Goal: Check status: Check status

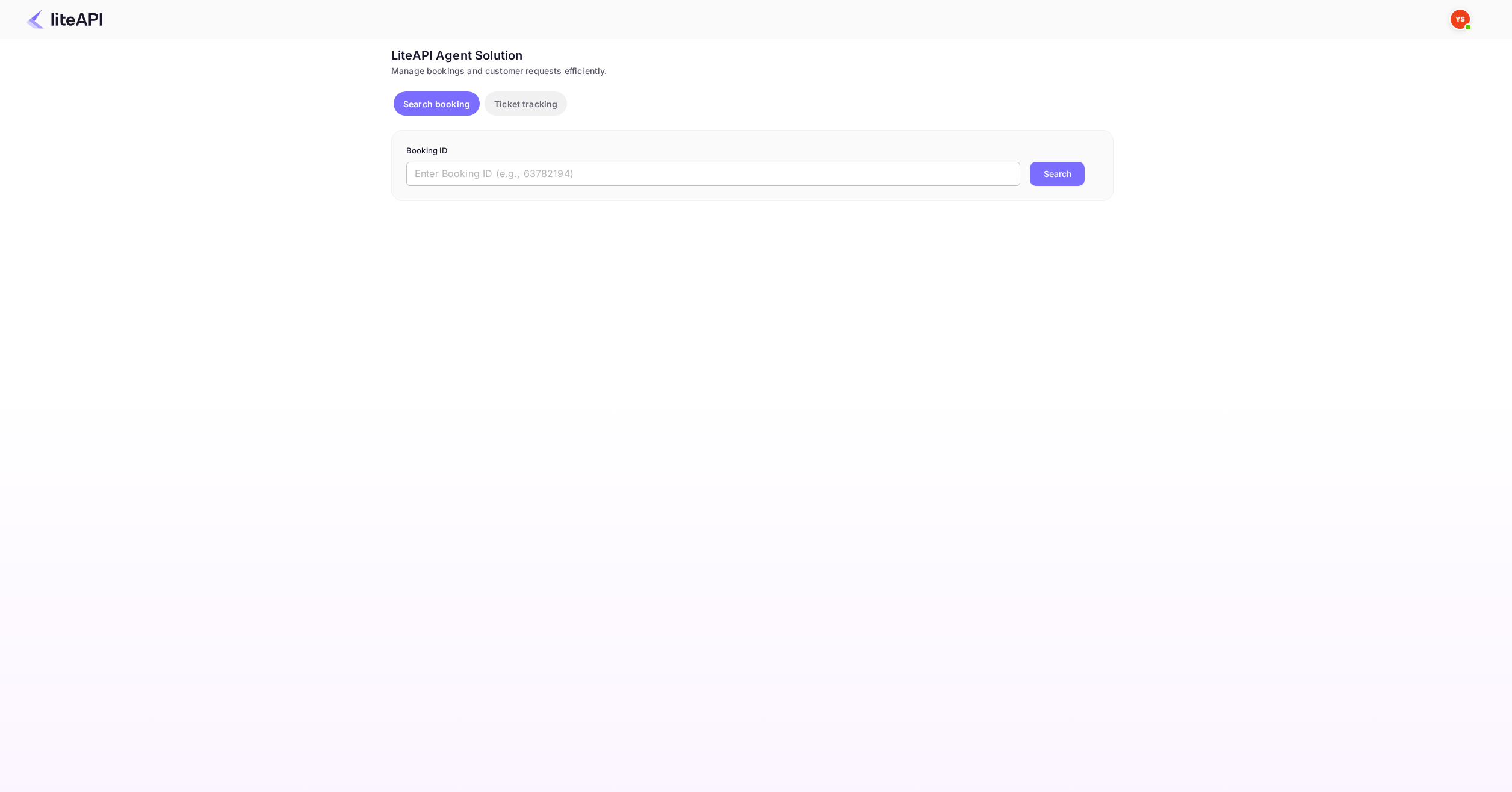
drag, startPoint x: 615, startPoint y: 180, endPoint x: 651, endPoint y: 186, distance: 36.5
click at [615, 180] on input "text" at bounding box center [714, 174] width 614 height 24
paste input "9022814"
type input "9022814"
click at [1035, 175] on button "Search" at bounding box center [1058, 174] width 55 height 24
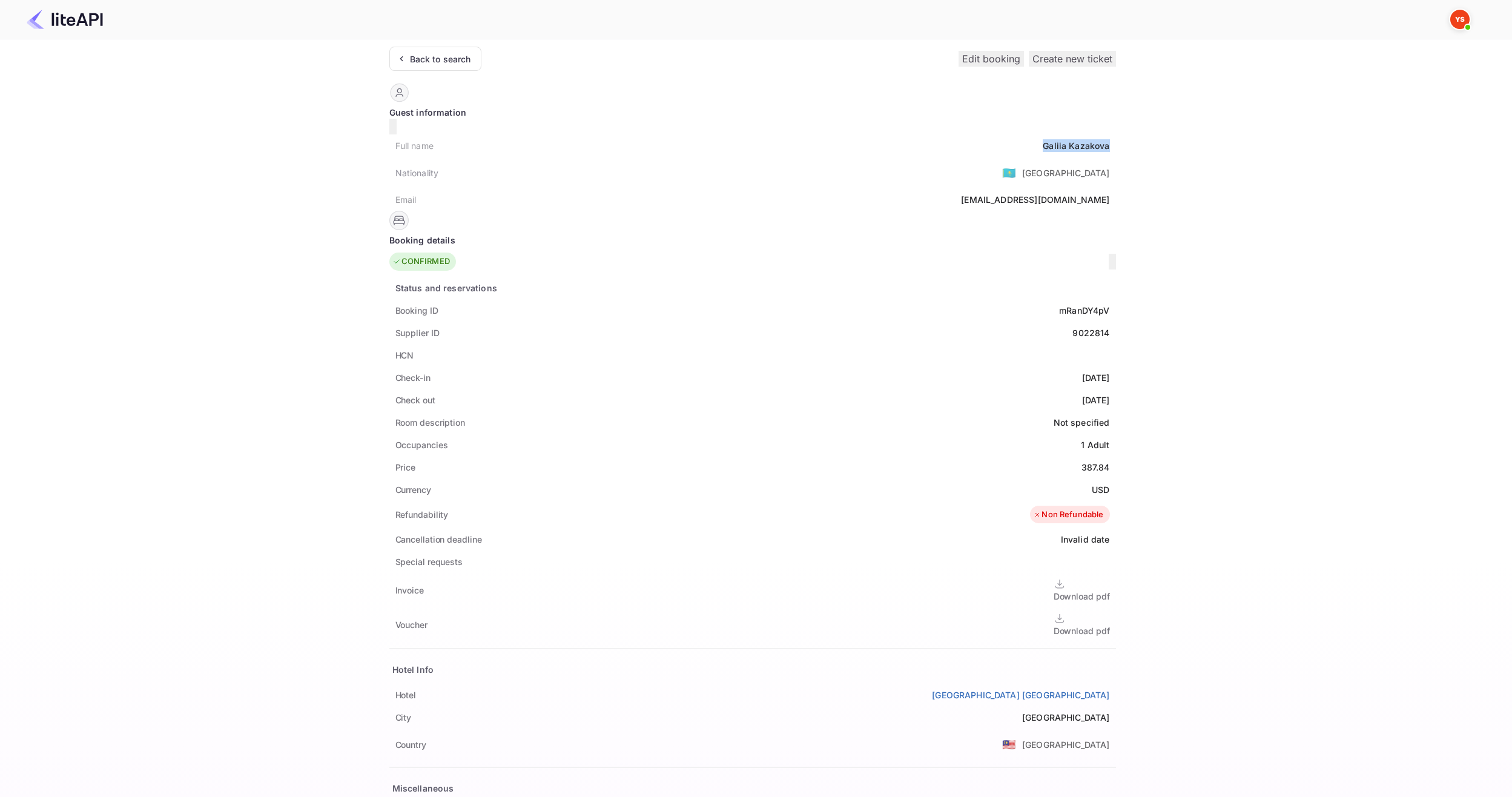
drag, startPoint x: 670, startPoint y: 138, endPoint x: 736, endPoint y: 143, distance: 66.2
click at [736, 143] on div "Full name [PERSON_NAME]" at bounding box center [753, 146] width 727 height 22
copy div "Galiia Kazakova"
drag, startPoint x: 706, startPoint y: 455, endPoint x: 735, endPoint y: 455, distance: 29.0
click at [735, 456] on div "Price 387.84" at bounding box center [753, 467] width 727 height 22
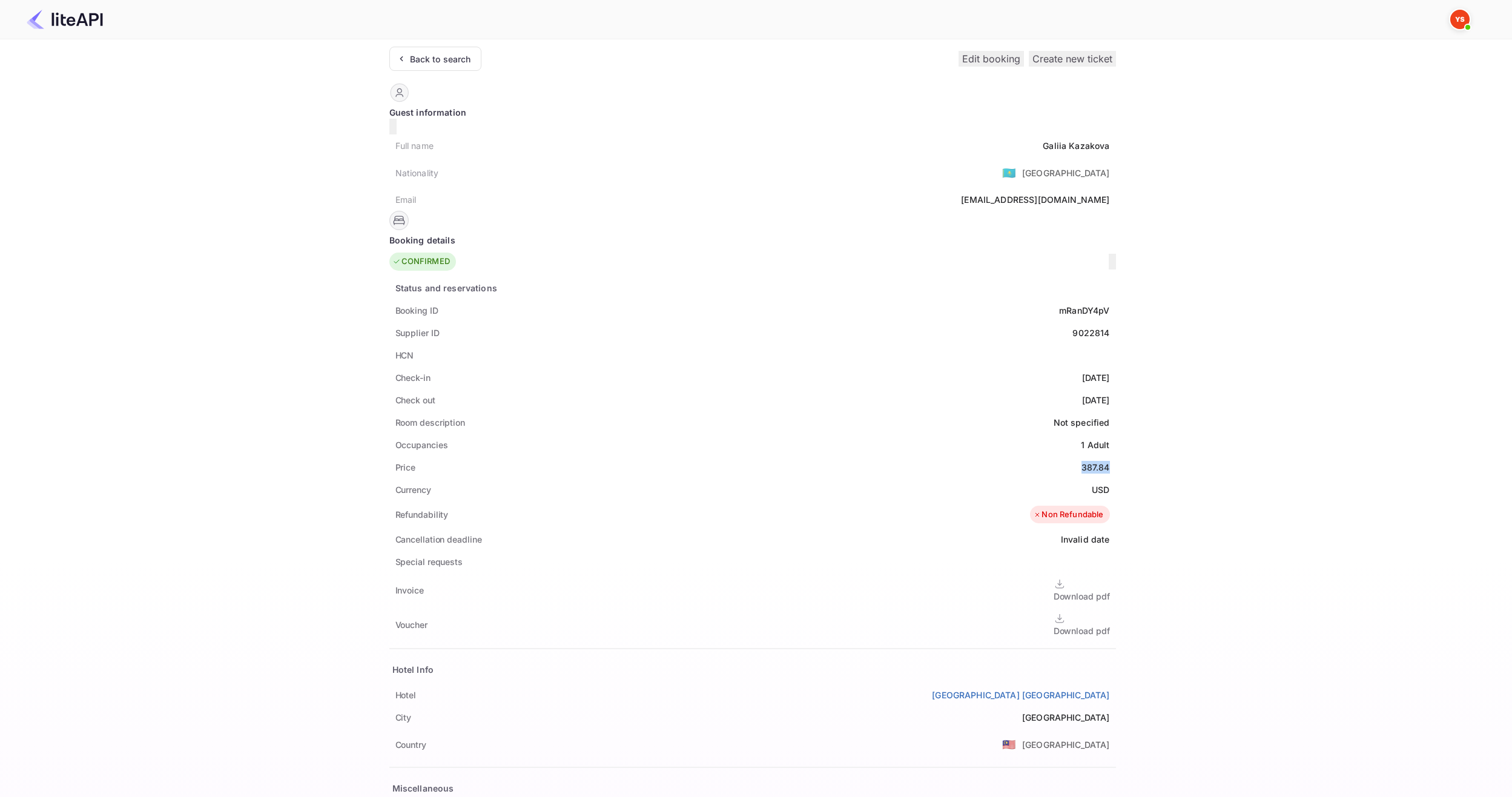
copy div "387.84"
click at [1092, 483] on div "USD" at bounding box center [1100, 490] width 17 height 13
copy div "USD"
